Goal: Transaction & Acquisition: Purchase product/service

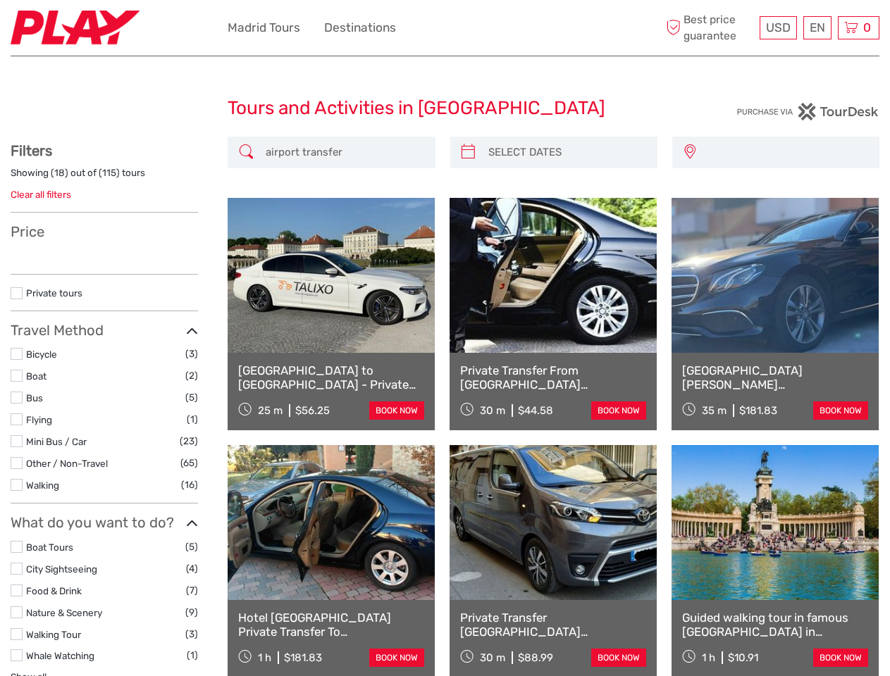
select select
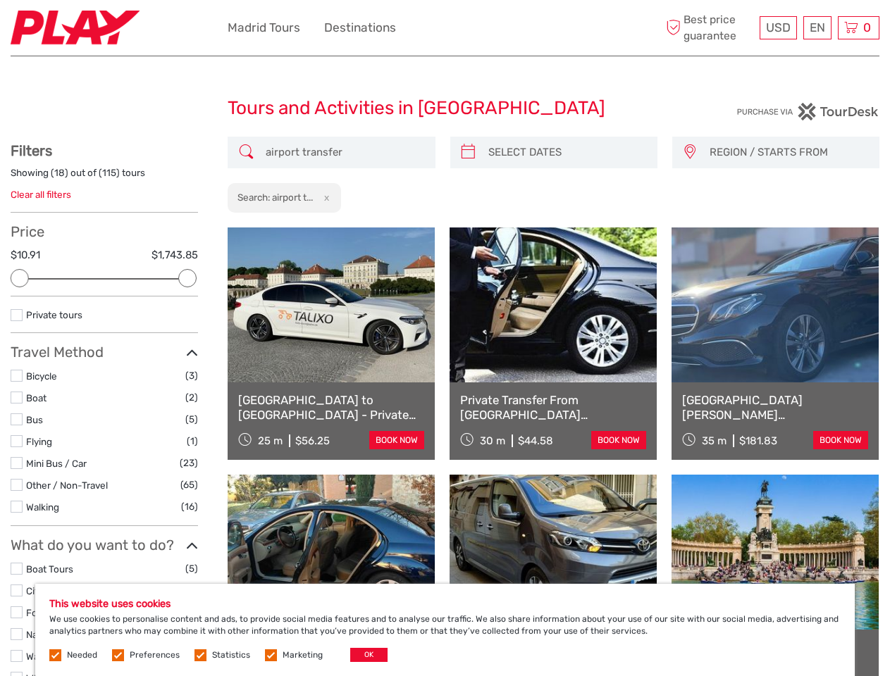
click at [445, 28] on div "USD USD € £ EN English Español Deutsch [GEOGRAPHIC_DATA] Tours Destinations Mor…" at bounding box center [445, 28] width 435 height 35
click at [322, 27] on ul "Madrid Tours Destinations More" at bounding box center [323, 28] width 190 height 20
click at [777, 27] on span "USD" at bounding box center [778, 27] width 25 height 14
click at [816, 27] on div "EN English Español Deutsch" at bounding box center [817, 27] width 28 height 23
click at [858, 27] on div "0 Items Total $0.00 Checkout The shopping cart is empty." at bounding box center [859, 27] width 42 height 23
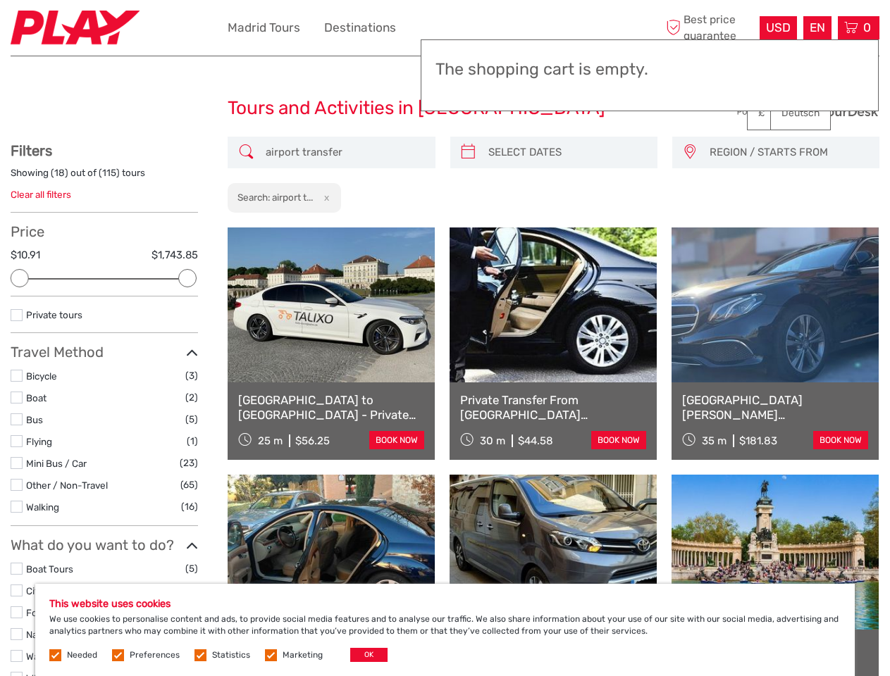
click at [20, 278] on div at bounding box center [20, 278] width 18 height 18
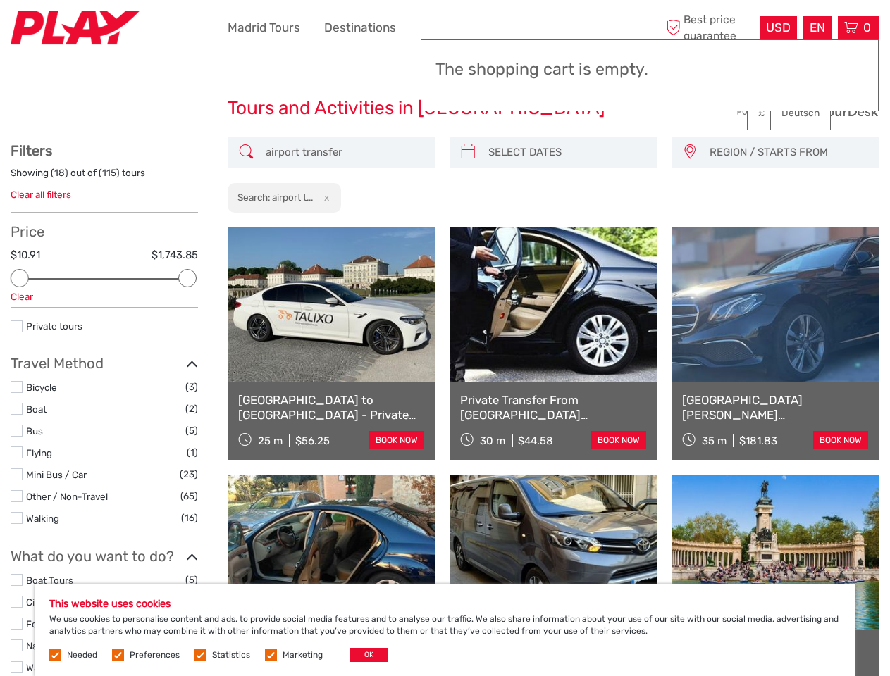
click at [187, 318] on div "Private tours" at bounding box center [104, 331] width 187 height 26
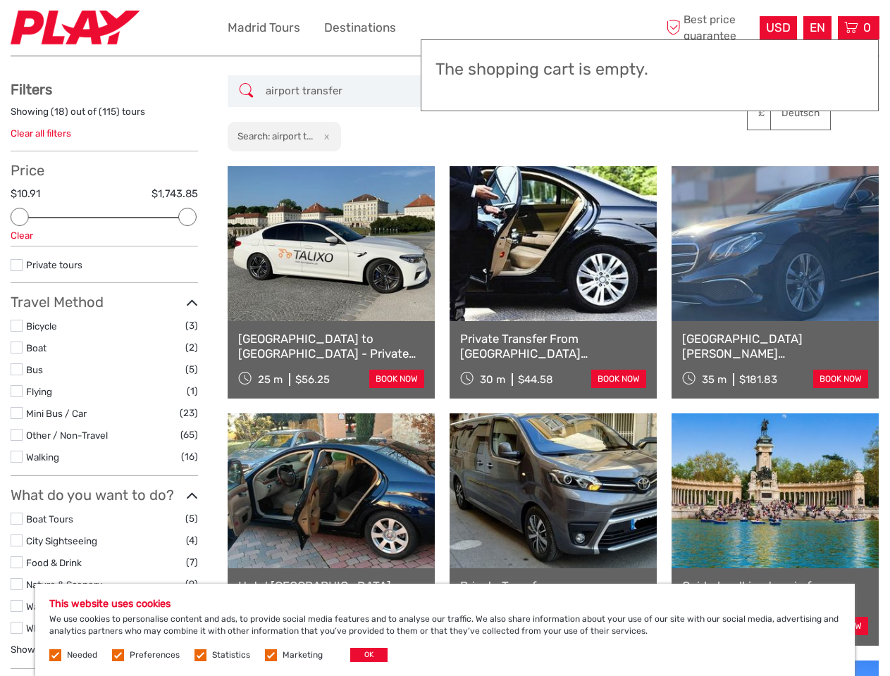
click at [468, 166] on link at bounding box center [552, 243] width 207 height 155
click at [566, 166] on link at bounding box center [552, 243] width 207 height 155
click at [689, 166] on link at bounding box center [774, 243] width 207 height 155
